Goal: Find specific page/section

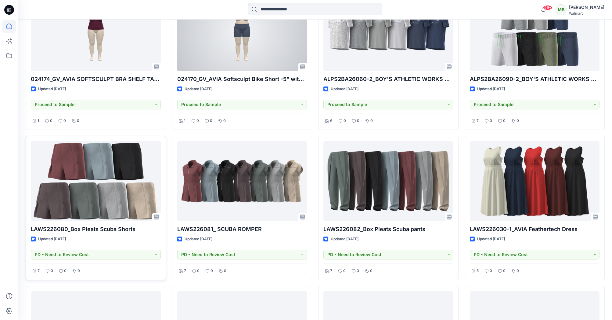
scroll to position [250, 0]
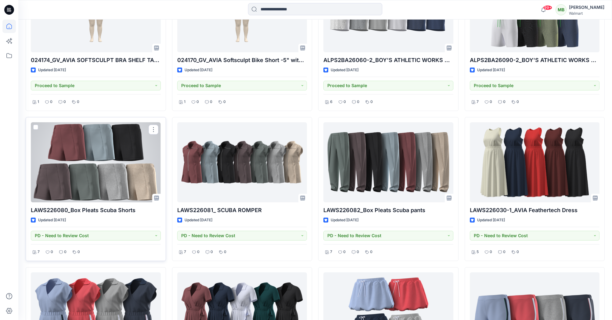
click at [123, 159] on div at bounding box center [96, 162] width 130 height 80
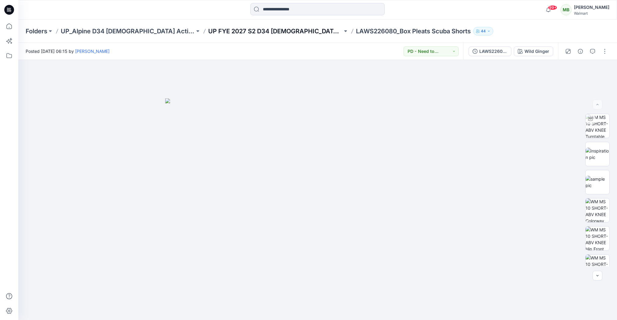
click at [269, 29] on p "UP FYE 2027 S2 D34 [DEMOGRAPHIC_DATA] Active Alpine" at bounding box center [275, 31] width 134 height 9
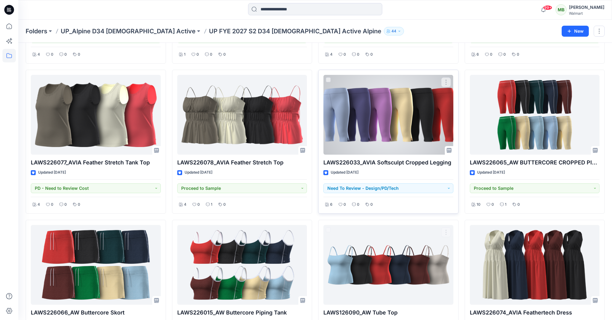
scroll to position [568, 0]
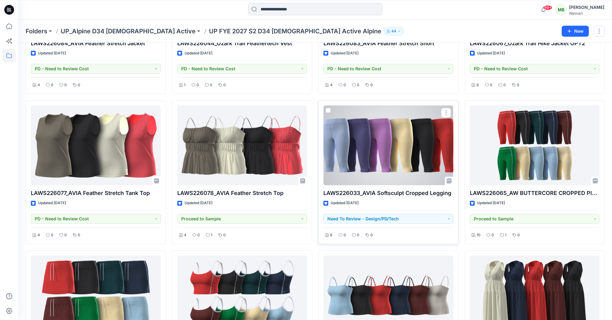
click at [377, 144] on div at bounding box center [389, 145] width 130 height 80
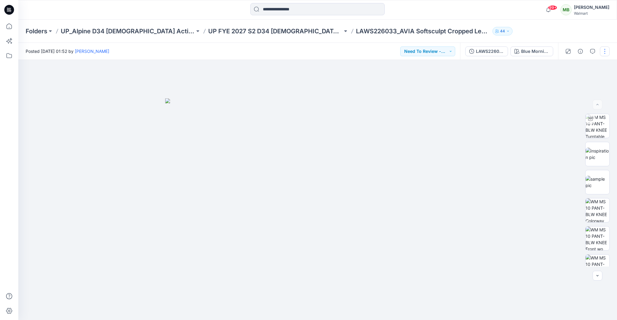
click at [604, 51] on button "button" at bounding box center [605, 51] width 10 height 10
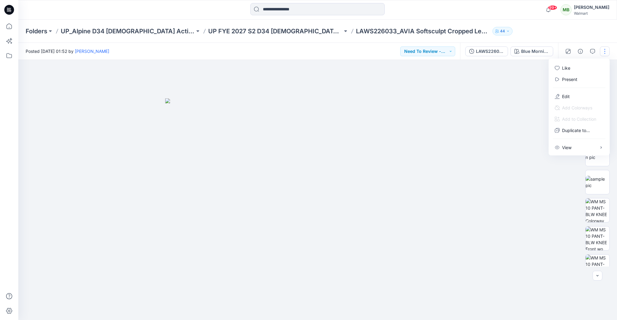
click at [566, 37] on div "Folders UP_Alpine D34 [DEMOGRAPHIC_DATA] Active UP FYE 2027 S2 D34 [DEMOGRAPHIC…" at bounding box center [317, 31] width 599 height 23
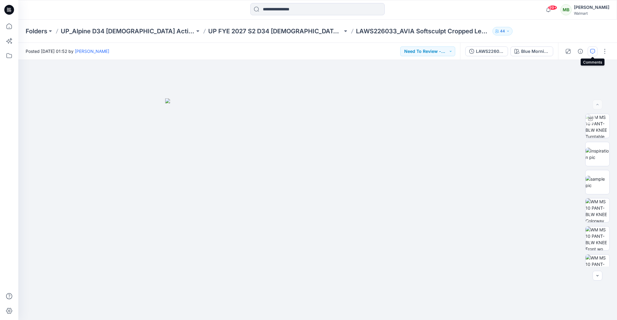
click at [590, 52] on icon "button" at bounding box center [592, 51] width 5 height 5
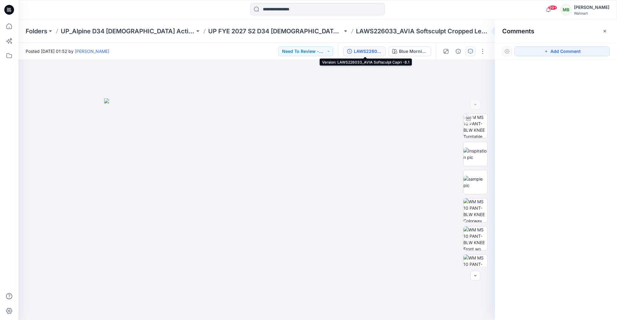
click at [368, 51] on div "LAWS226033_AVIA Softsculpt Capri -8.1" at bounding box center [368, 51] width 28 height 7
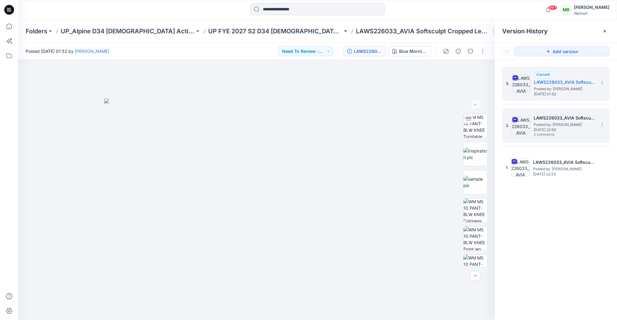
click at [555, 121] on span "Posted by: [PERSON_NAME]" at bounding box center [564, 124] width 61 height 6
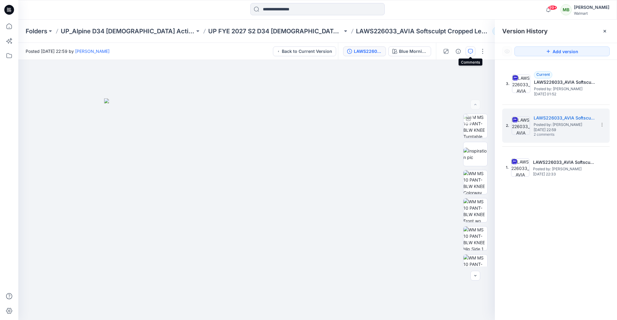
click at [469, 50] on icon "button" at bounding box center [470, 51] width 5 height 5
